Goal: Navigation & Orientation: Find specific page/section

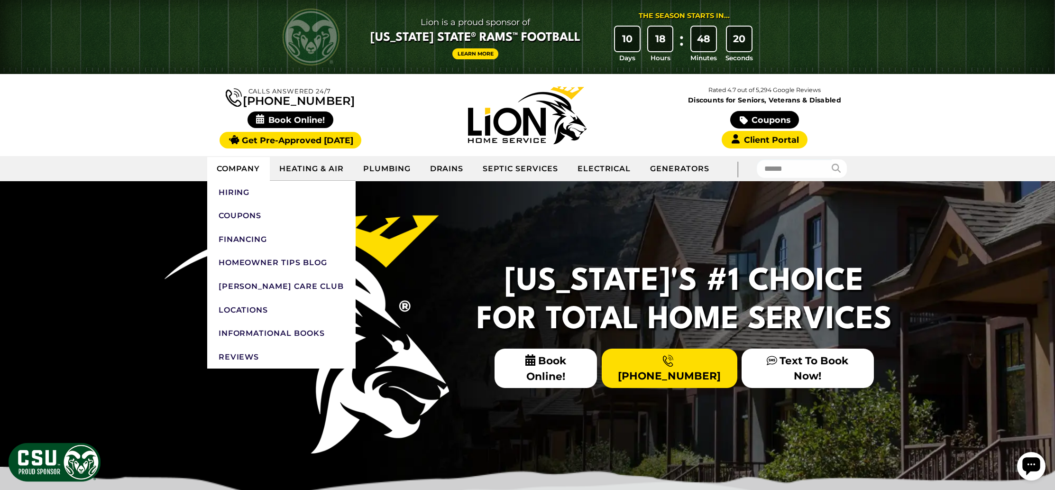
click at [233, 170] on link "Company" at bounding box center [238, 169] width 63 height 24
